Goal: Find specific page/section: Find specific page/section

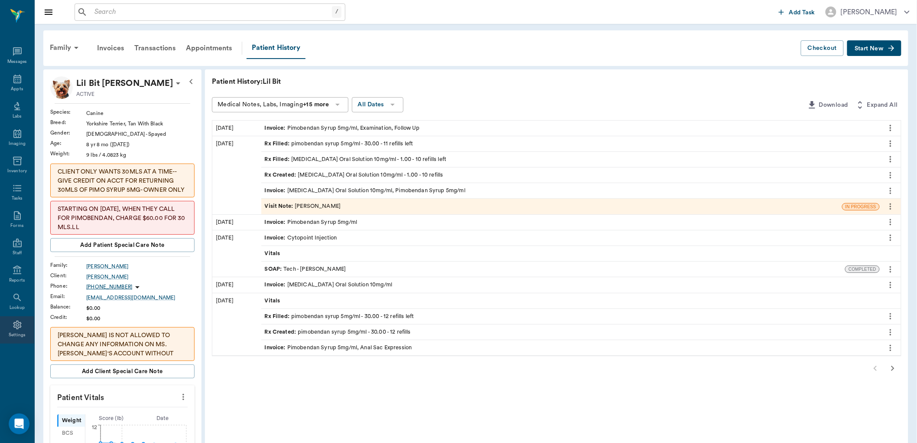
click at [16, 330] on div "Settings" at bounding box center [17, 329] width 34 height 27
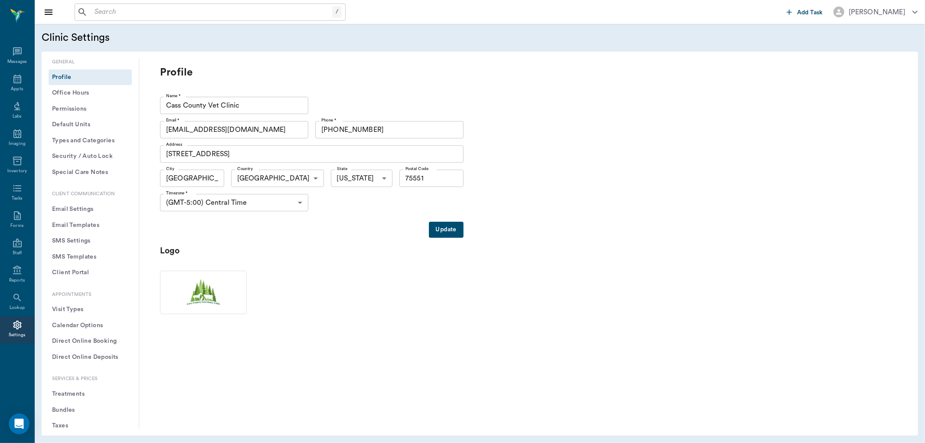
click at [71, 391] on button "Treatments" at bounding box center [90, 394] width 83 height 16
click at [70, 393] on button "Treatments" at bounding box center [90, 394] width 83 height 16
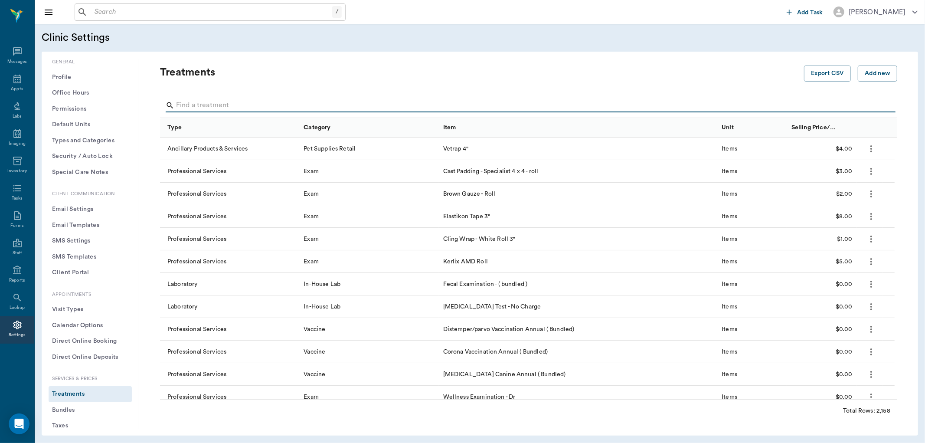
click at [189, 102] on input "Search" at bounding box center [529, 105] width 706 height 14
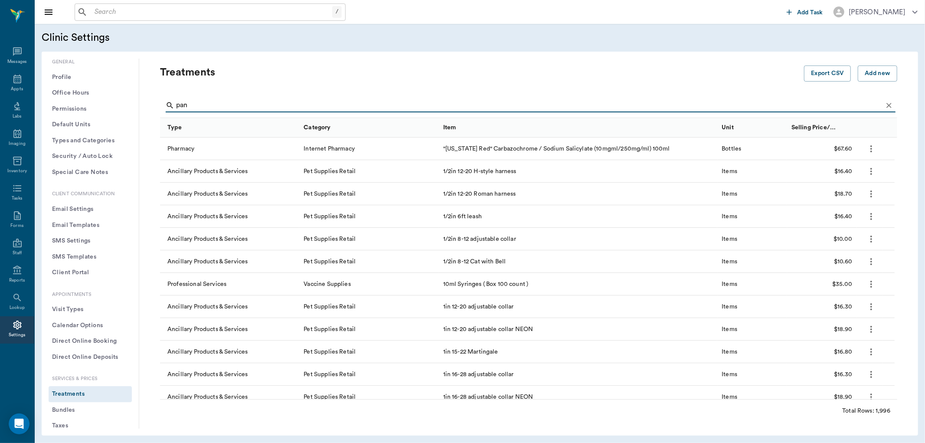
type input "pana"
